Goal: Task Accomplishment & Management: Use online tool/utility

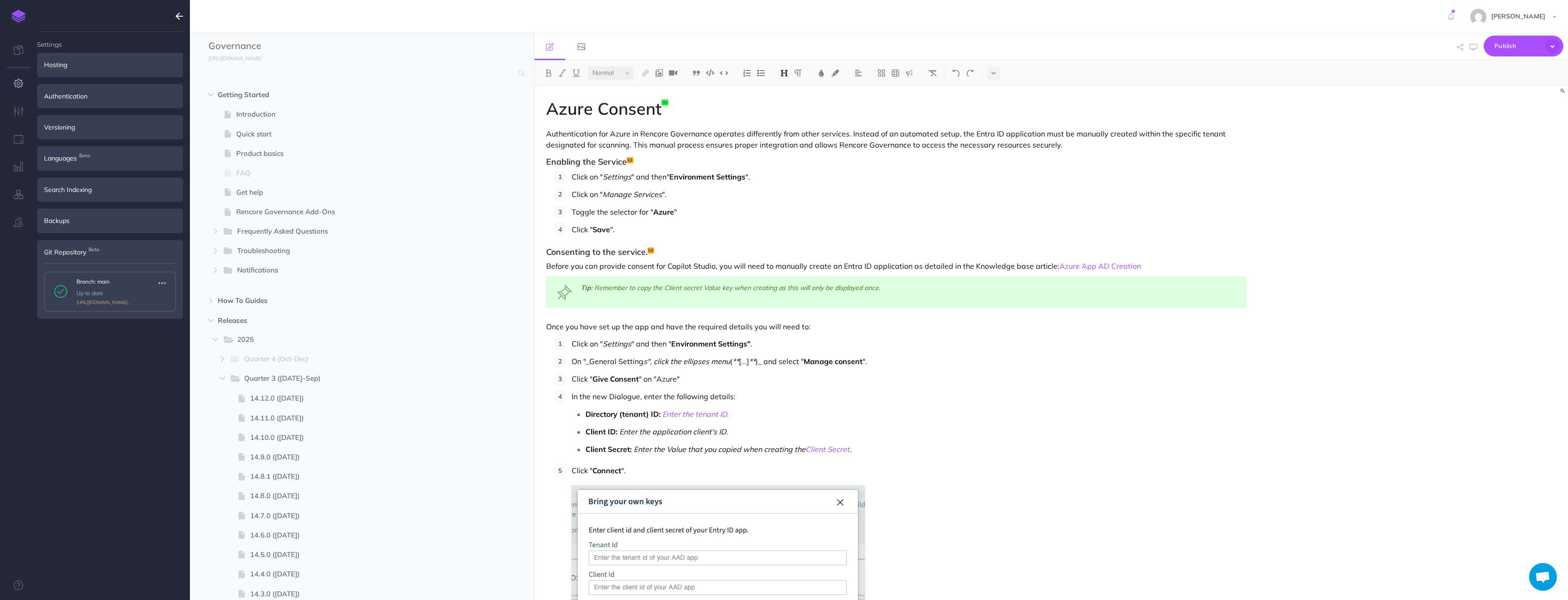
select select "null"
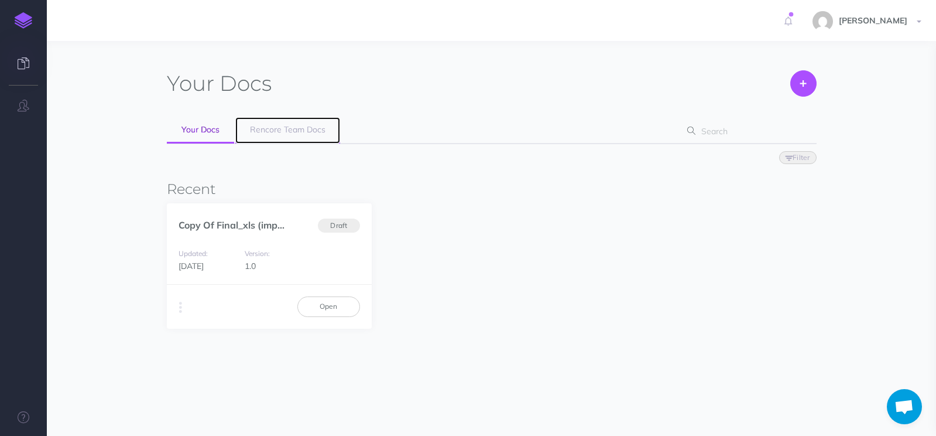
click at [250, 133] on span "Rencore Team Docs" at bounding box center [288, 129] width 76 height 11
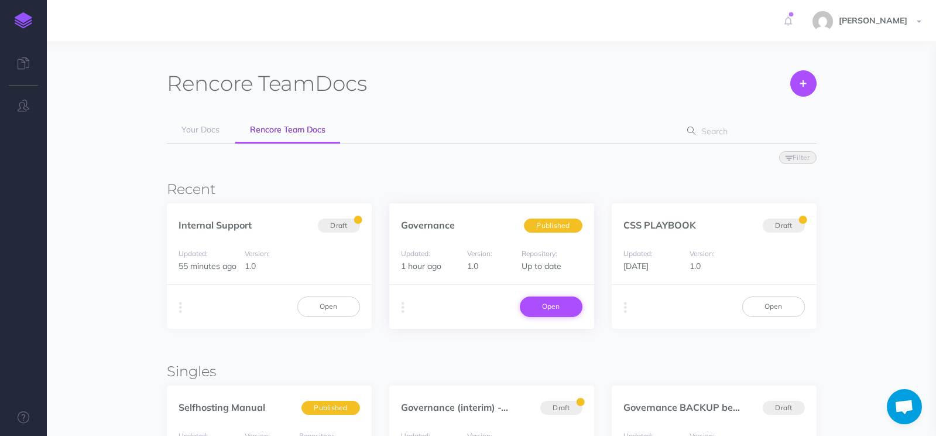
click at [565, 304] on link "Open" at bounding box center [551, 306] width 63 height 20
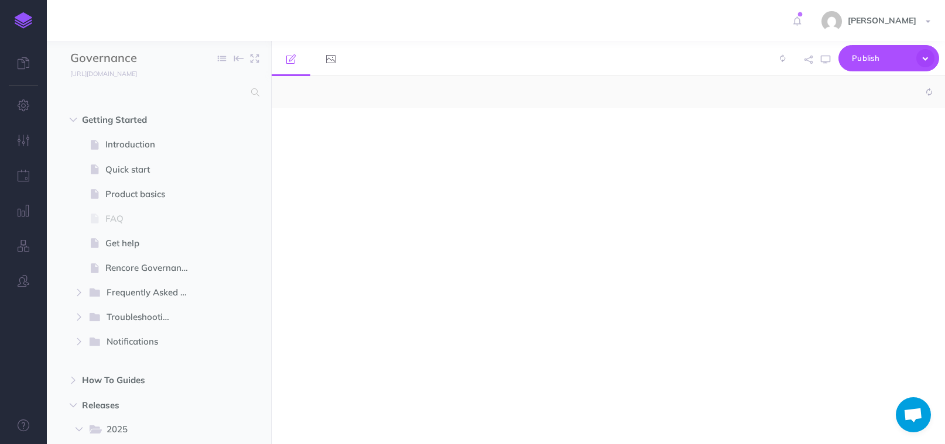
select select "null"
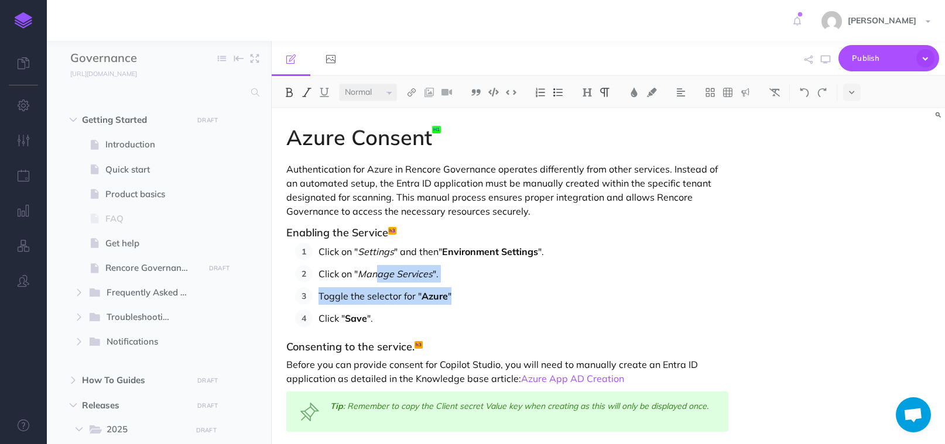
drag, startPoint x: 449, startPoint y: 294, endPoint x: 378, endPoint y: 275, distance: 73.3
click at [378, 275] on ol "Click on " Settings " and then" Environment Settings ". Click on " Manage Servi…" at bounding box center [511, 285] width 433 height 84
click at [672, 287] on ol "Click on " Settings " and then" Environment Settings ". Click on " Manage Servi…" at bounding box center [511, 285] width 433 height 84
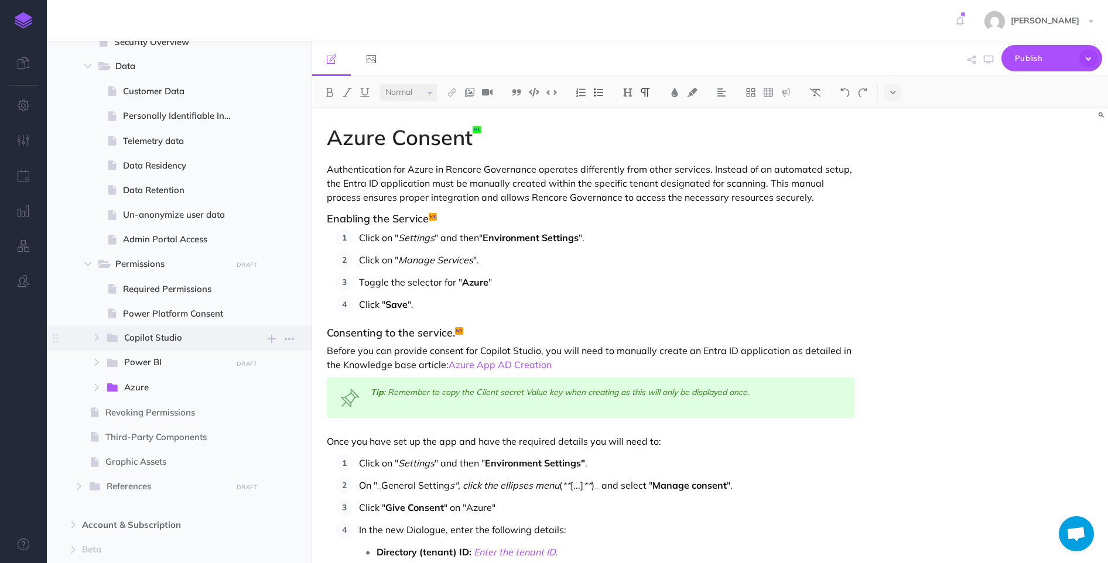
scroll to position [1244, 0]
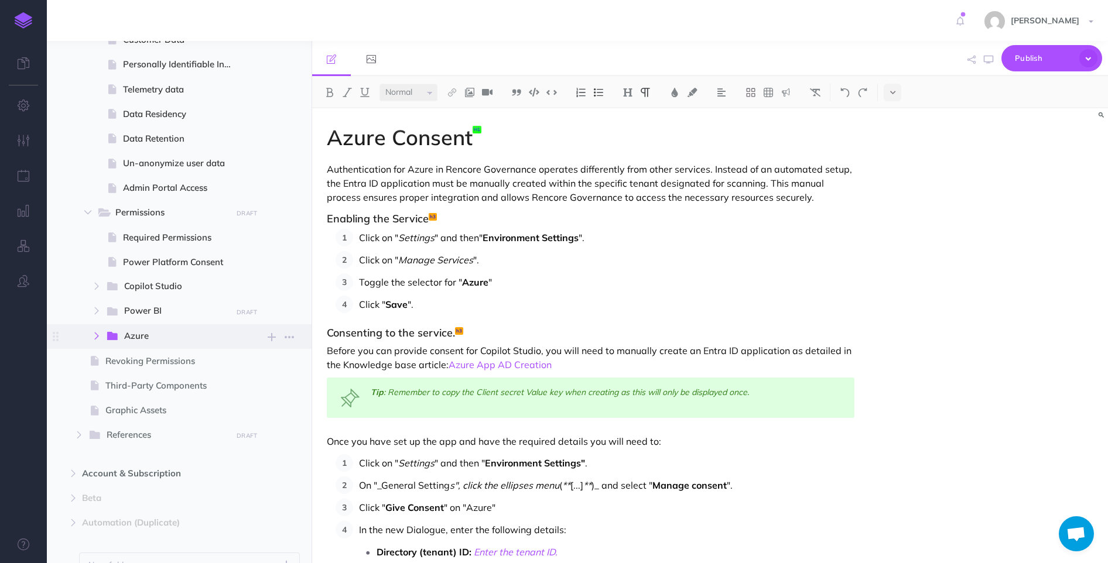
click at [104, 337] on button "button" at bounding box center [96, 336] width 21 height 14
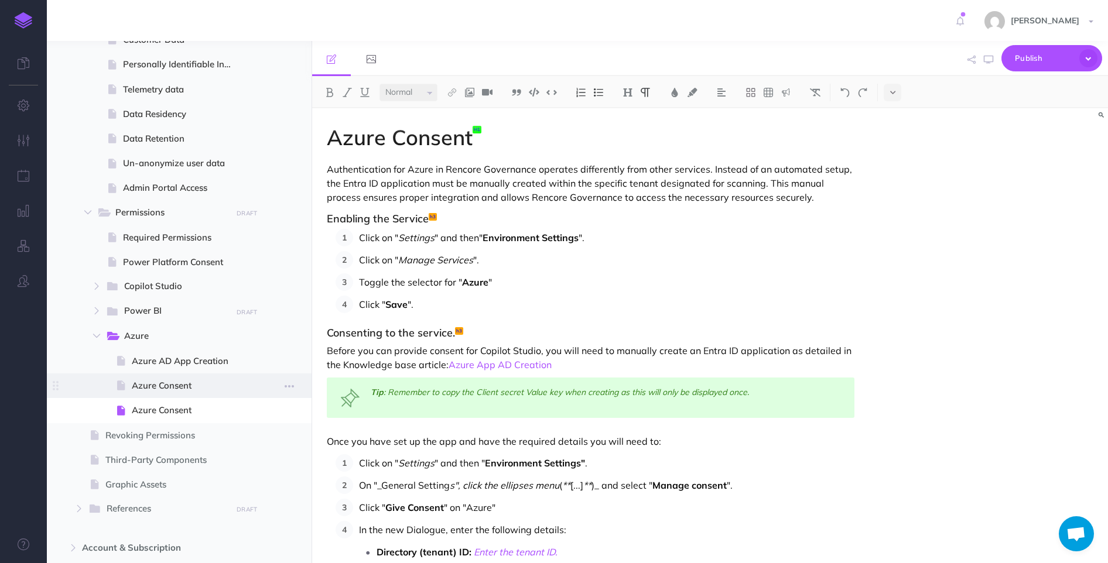
click at [158, 386] on span "Azure Consent" at bounding box center [186, 386] width 109 height 14
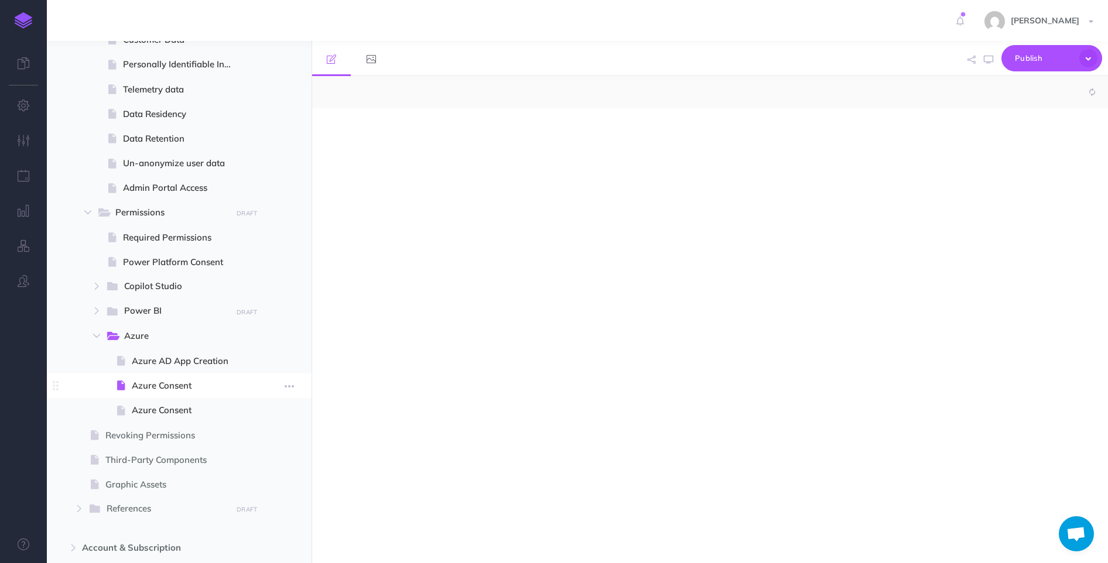
select select "null"
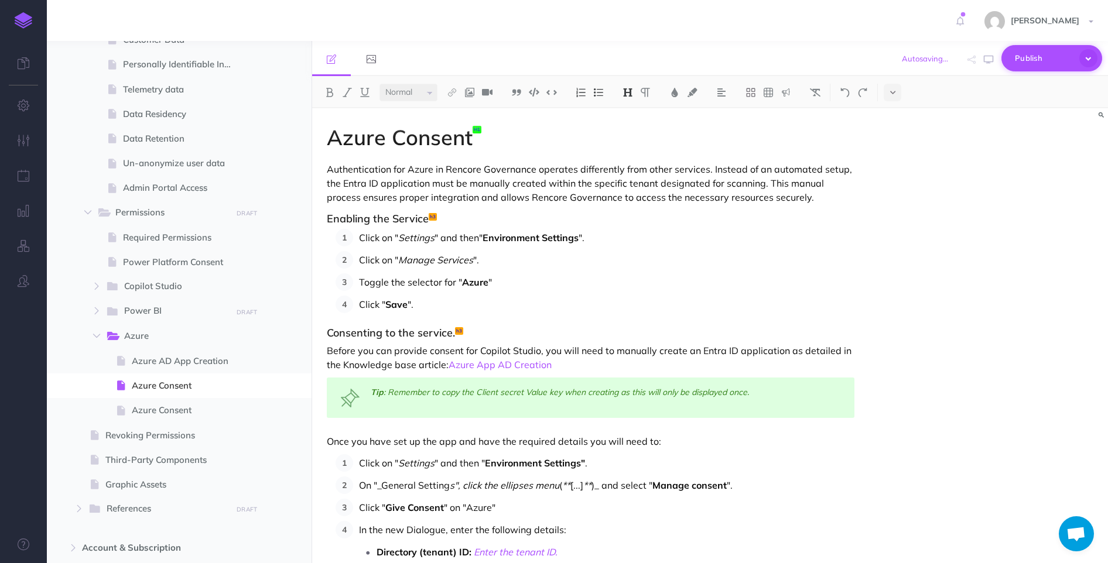
click at [944, 54] on button "Publish" at bounding box center [1051, 58] width 101 height 26
click at [290, 386] on icon "button" at bounding box center [289, 386] width 9 height 14
click at [240, 444] on link "Settings" at bounding box center [256, 465] width 88 height 19
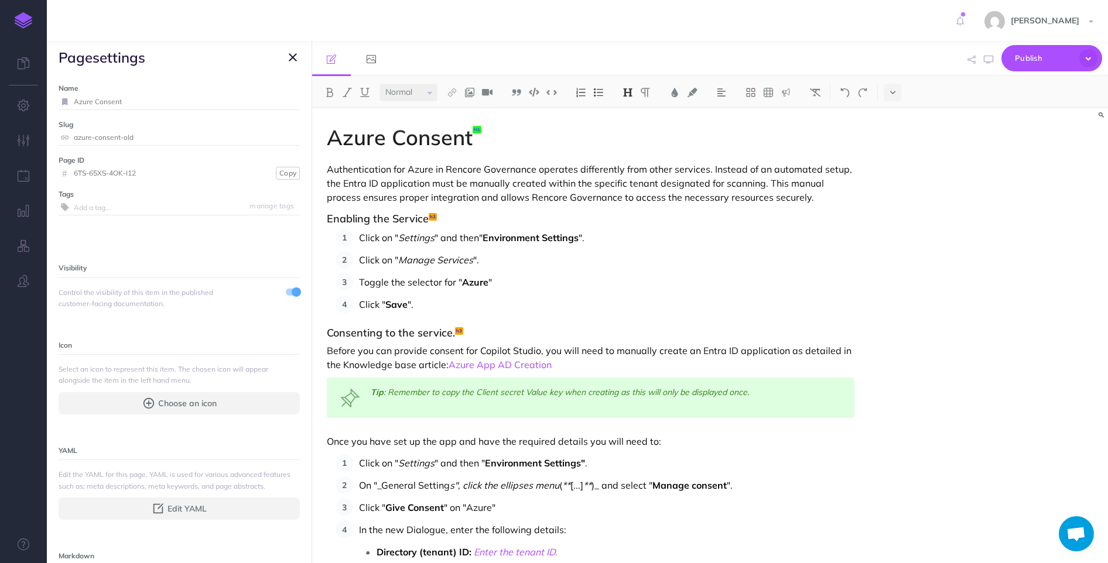
scroll to position [2, 0]
click at [292, 289] on span at bounding box center [296, 289] width 9 height 9
click at [944, 57] on span "Publish" at bounding box center [1044, 58] width 59 height 18
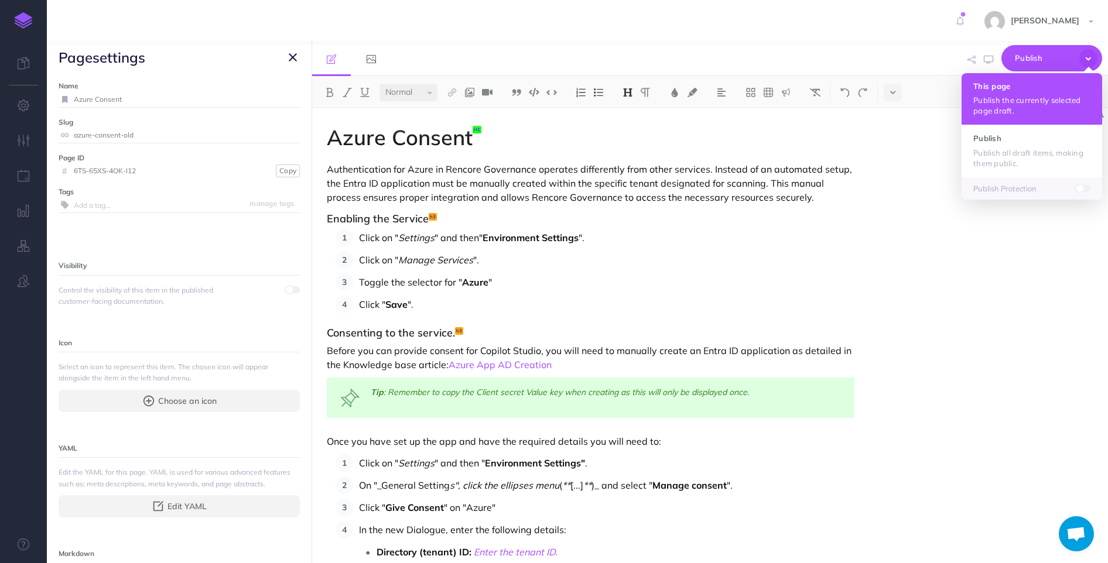
click at [944, 101] on p "Publish the currently selected page draft." at bounding box center [1031, 105] width 117 height 21
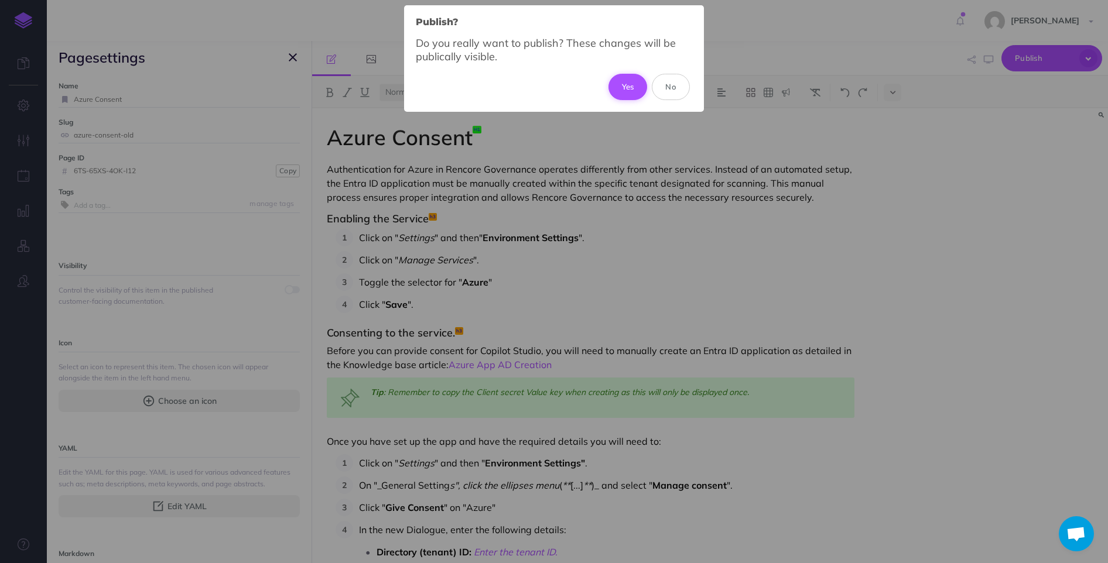
click at [632, 91] on button "Yes" at bounding box center [627, 87] width 39 height 26
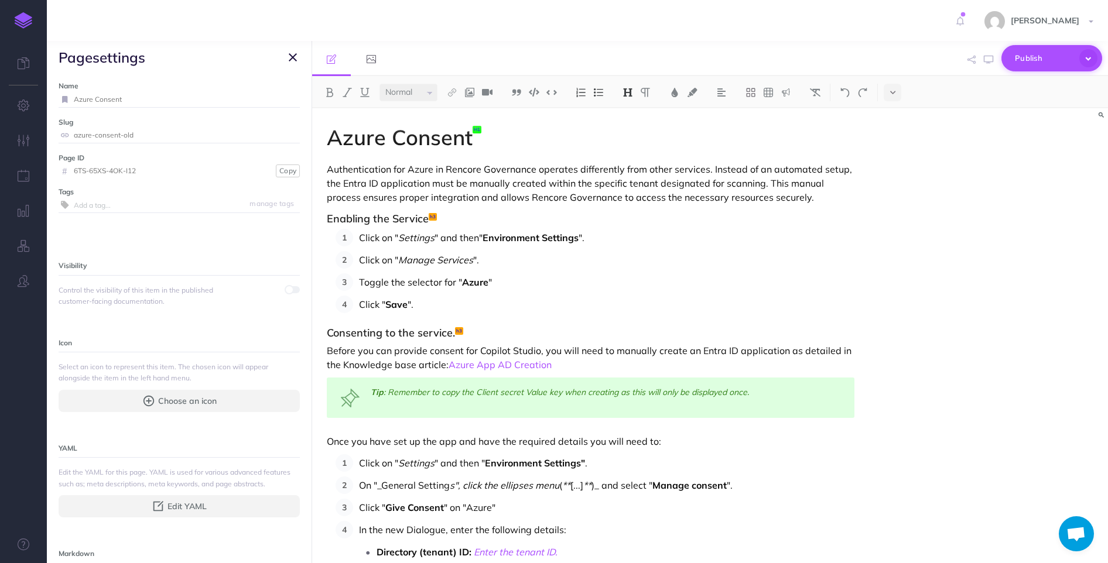
click at [944, 63] on icon "button" at bounding box center [1088, 58] width 18 height 18
drag, startPoint x: 281, startPoint y: 56, endPoint x: 298, endPoint y: 59, distance: 17.1
click at [286, 57] on span "page settings" at bounding box center [179, 57] width 265 height 33
click at [299, 59] on span "page settings" at bounding box center [179, 57] width 265 height 33
click at [292, 57] on icon "button" at bounding box center [293, 57] width 8 height 14
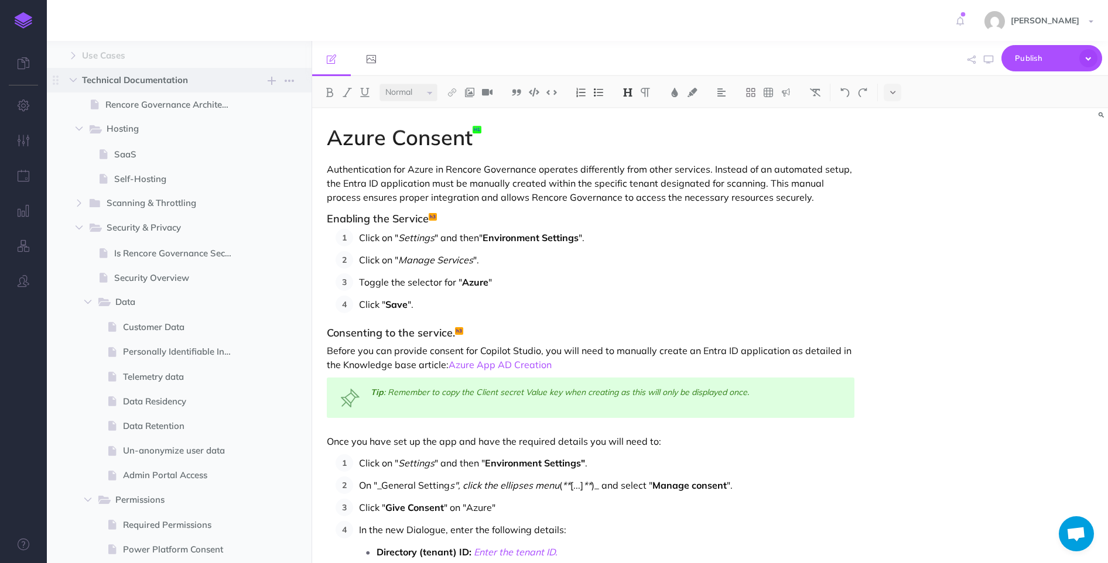
scroll to position [1379, 0]
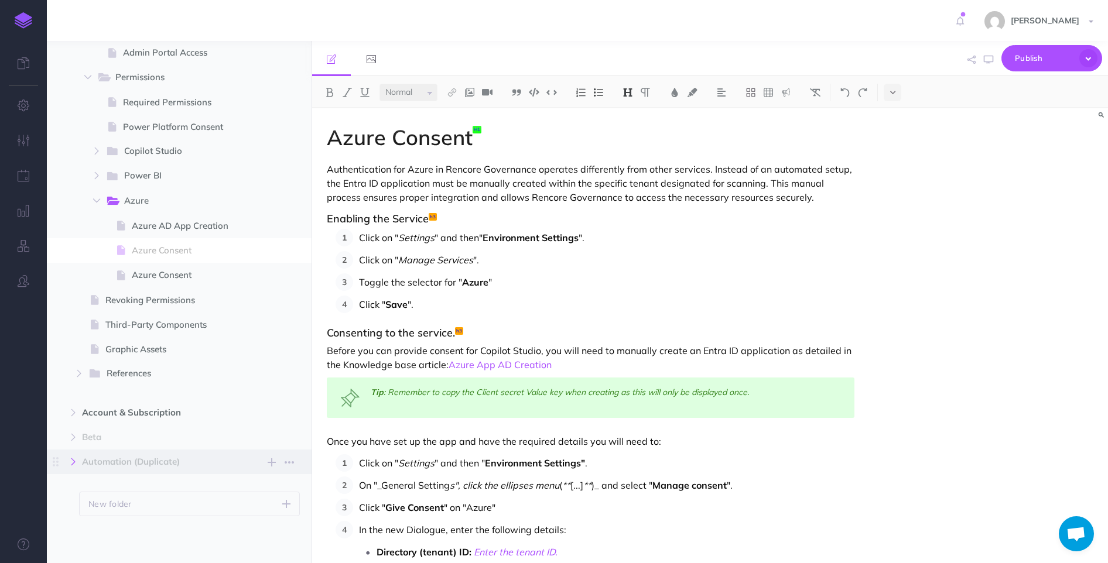
click at [72, 444] on icon "button" at bounding box center [73, 461] width 7 height 7
click at [79, 371] on icon "button" at bounding box center [79, 373] width 7 height 7
click at [23, 211] on icon "button" at bounding box center [24, 211] width 12 height 12
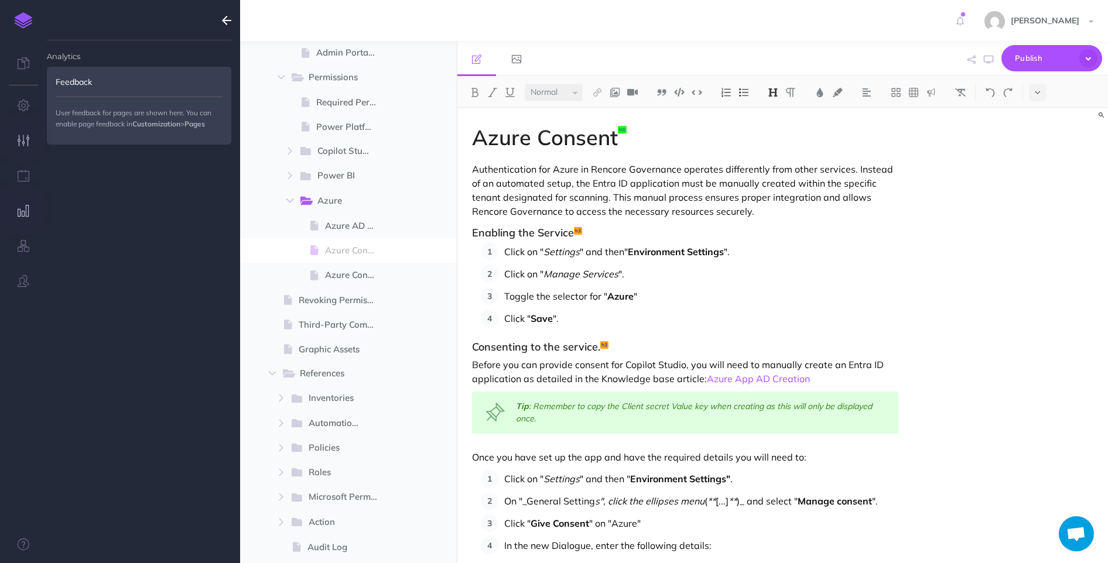
click at [18, 146] on icon "button" at bounding box center [24, 141] width 12 height 12
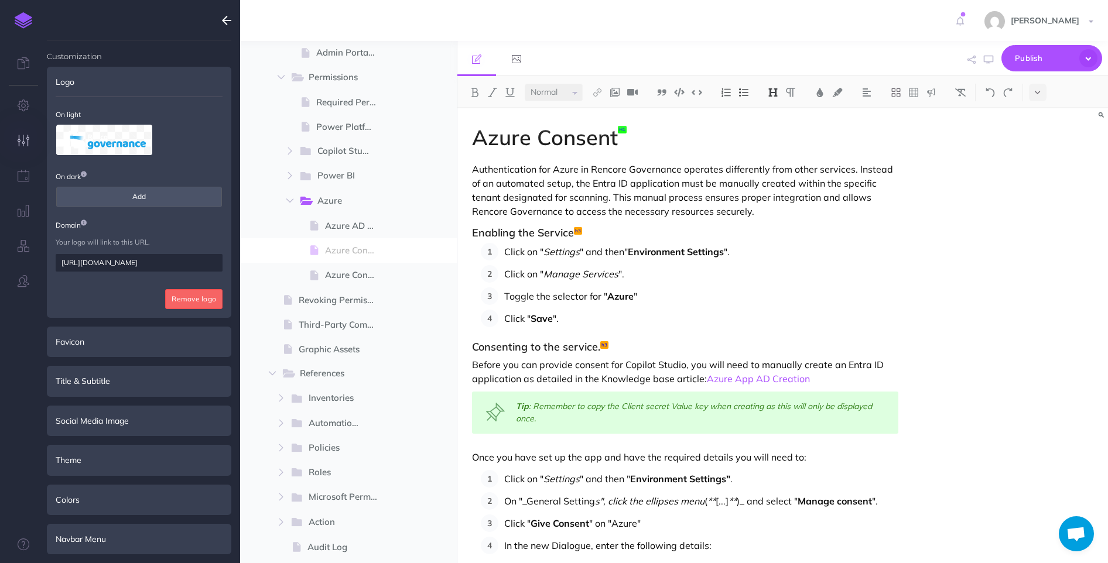
scroll to position [2, 0]
click at [37, 111] on button "button" at bounding box center [23, 105] width 47 height 35
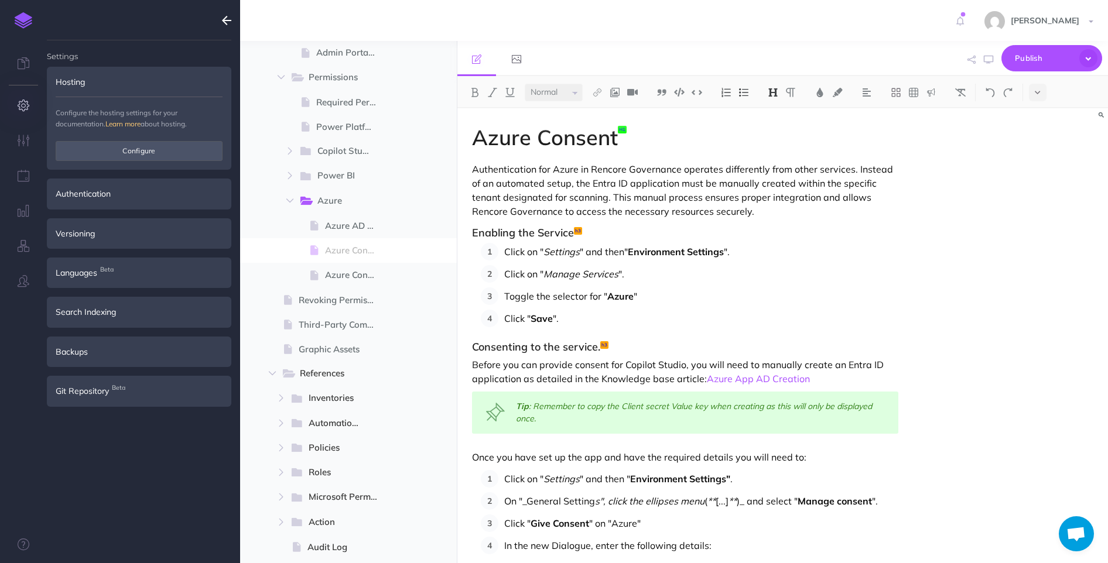
scroll to position [1706, 0]
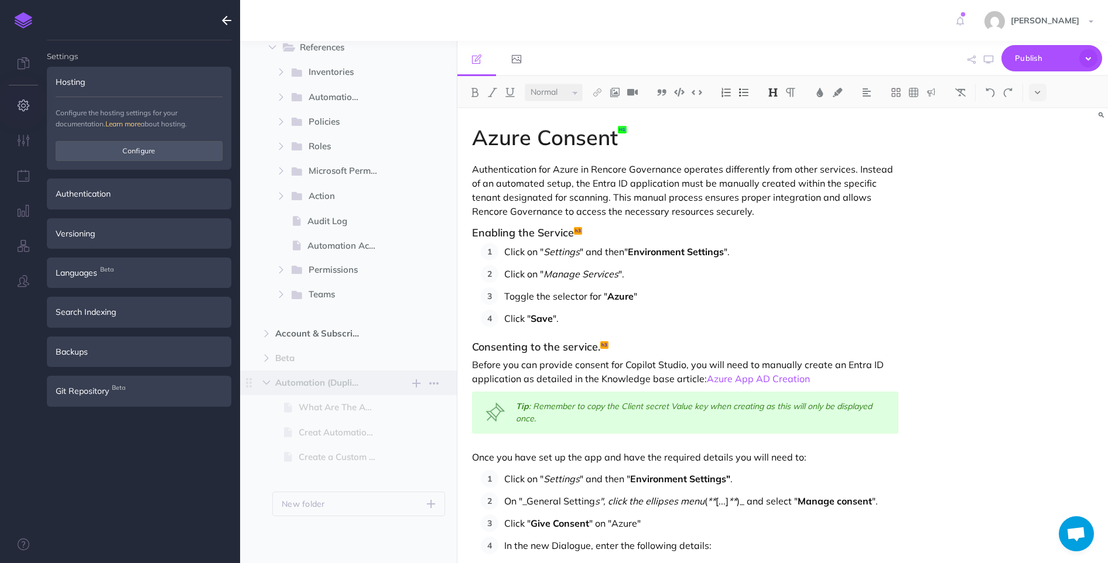
click at [398, 392] on span "Automation (Duplicate) New folder Add a new folder inside this folder New page …" at bounding box center [361, 383] width 173 height 25
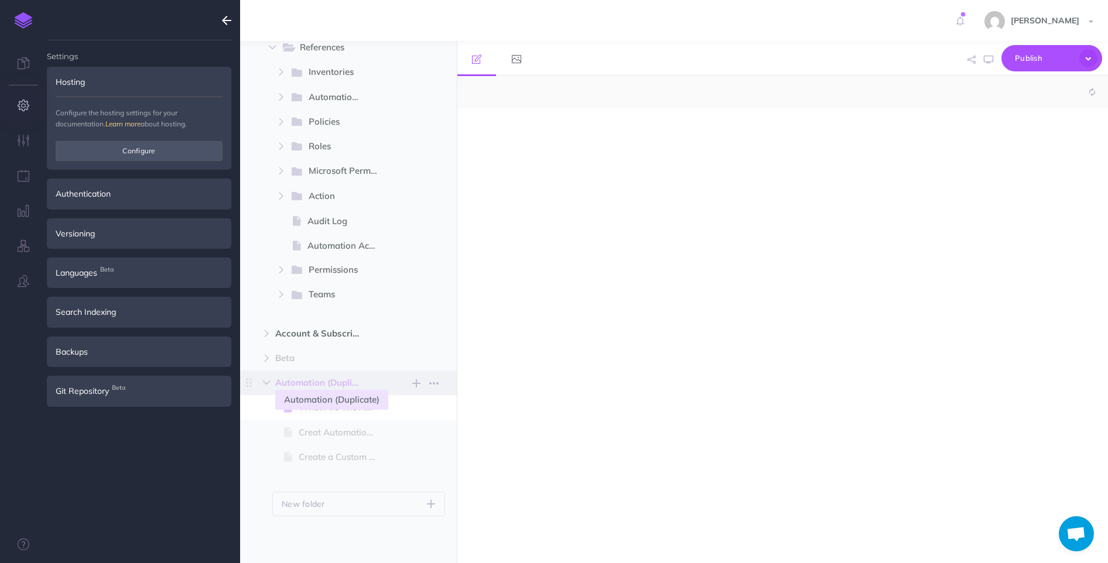
select select "null"
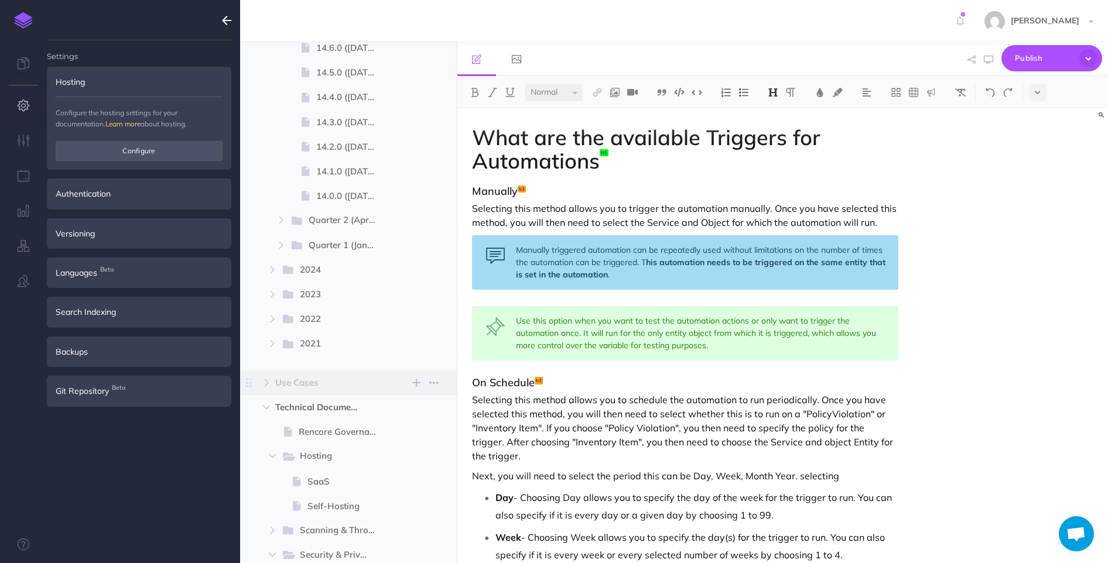
scroll to position [631, 0]
click at [274, 385] on button "button" at bounding box center [266, 382] width 21 height 14
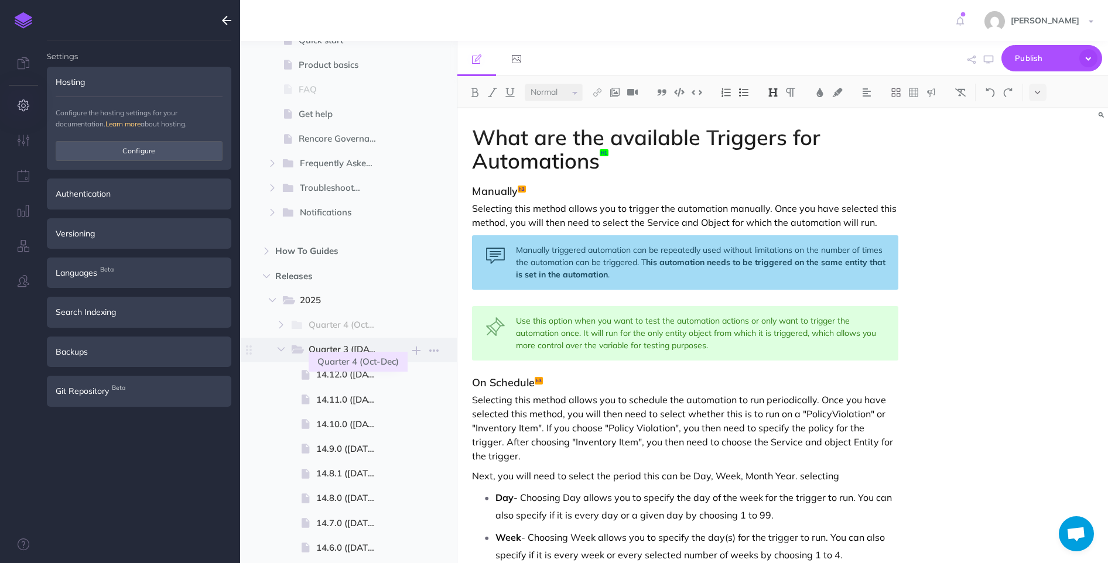
scroll to position [20, 0]
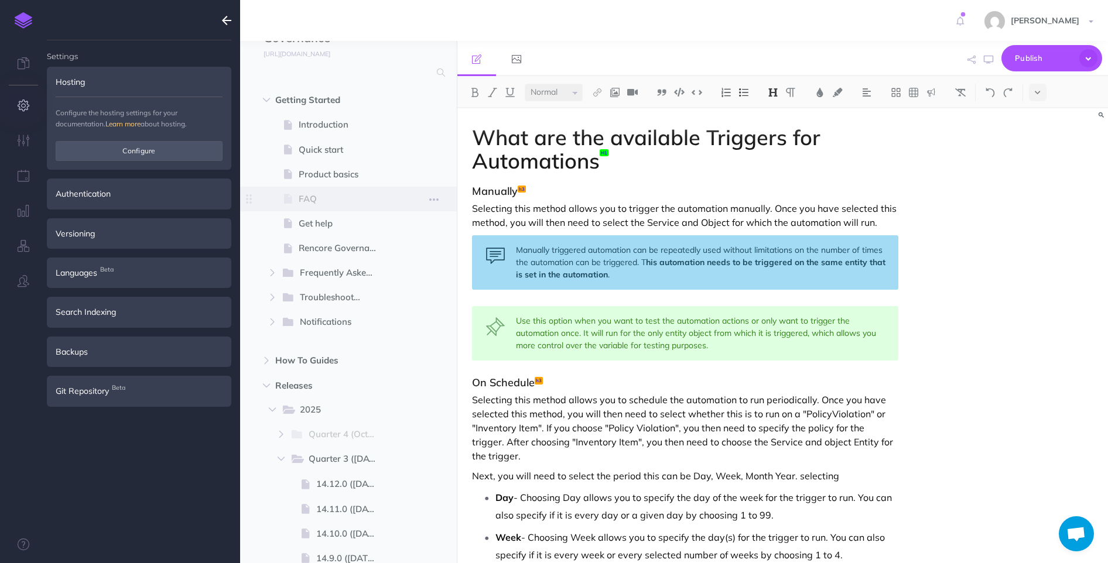
click at [317, 197] on span "FAQ" at bounding box center [343, 199] width 88 height 14
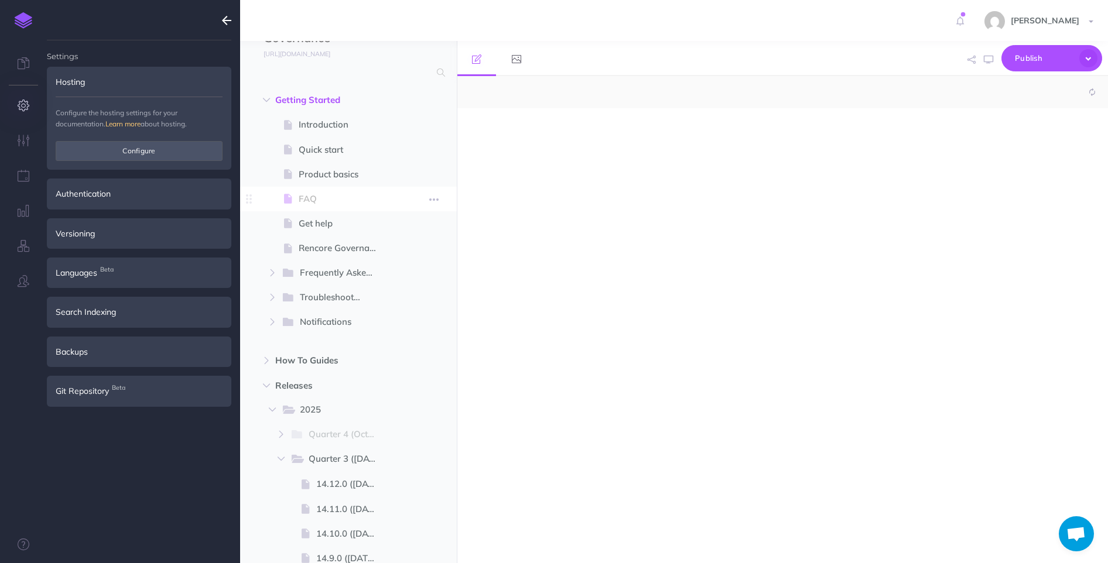
select select "null"
click at [274, 270] on icon "button" at bounding box center [272, 272] width 7 height 7
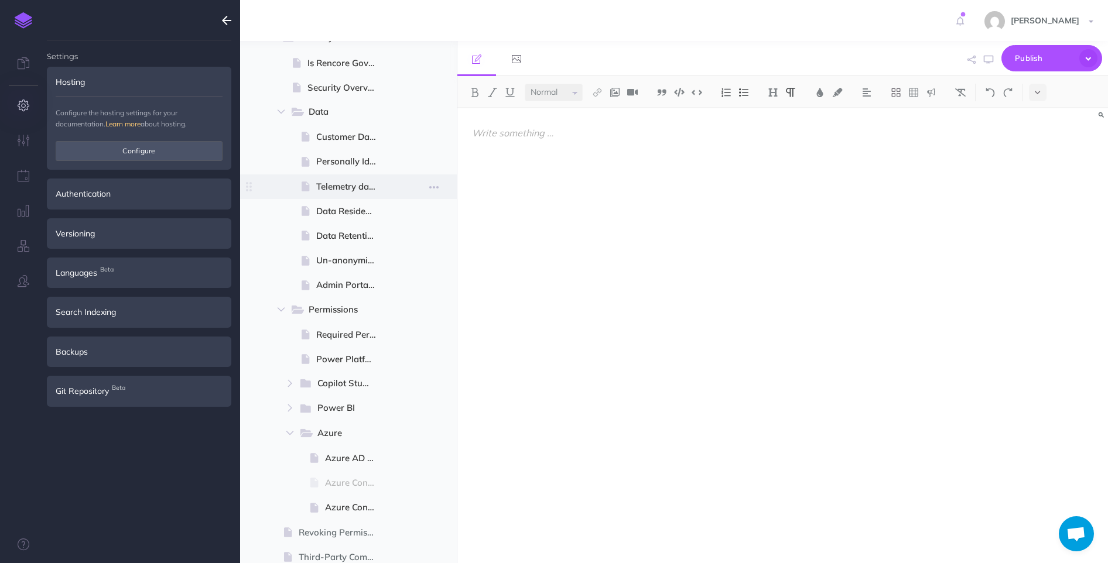
scroll to position [1954, 0]
